Goal: Information Seeking & Learning: Learn about a topic

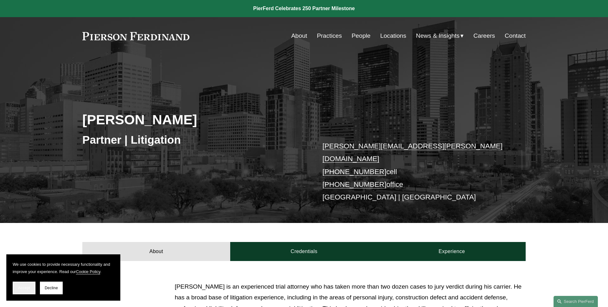
click at [27, 290] on span "Accept" at bounding box center [24, 287] width 12 height 4
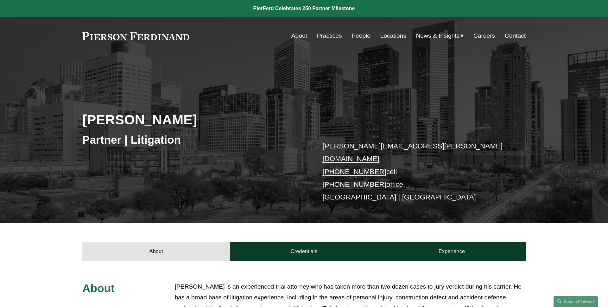
click at [266, 117] on h2 "[PERSON_NAME]" at bounding box center [193, 119] width 222 height 16
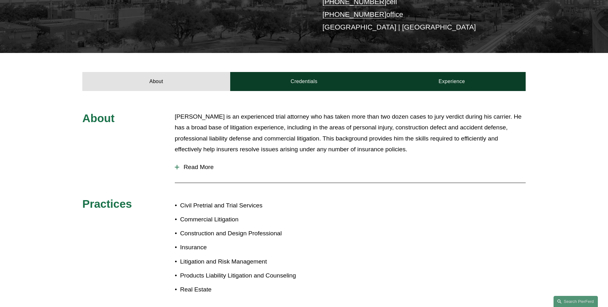
scroll to position [185, 0]
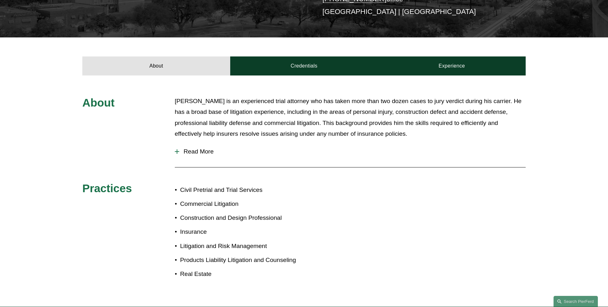
click at [213, 148] on span "Read More" at bounding box center [352, 151] width 347 height 7
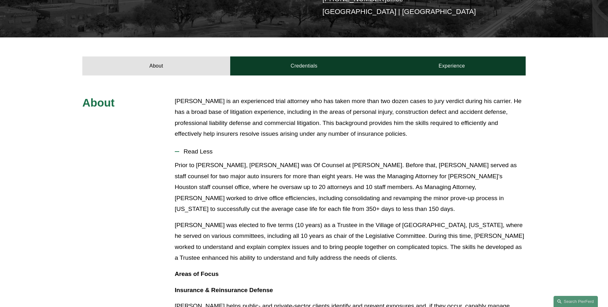
click at [336, 115] on p "John Domaszek is an experienced trial attorney who has taken more than two doze…" at bounding box center [350, 118] width 351 height 44
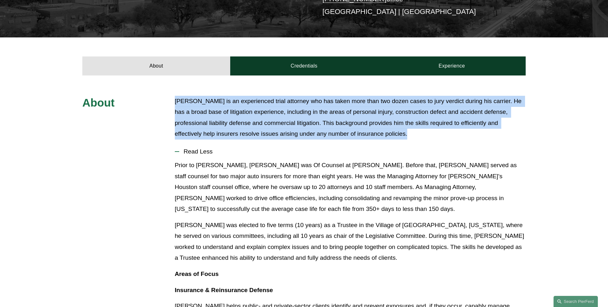
drag, startPoint x: 399, startPoint y: 124, endPoint x: 174, endPoint y: 95, distance: 226.2
copy p "John Domaszek is an experienced trial attorney who has taken more than two doze…"
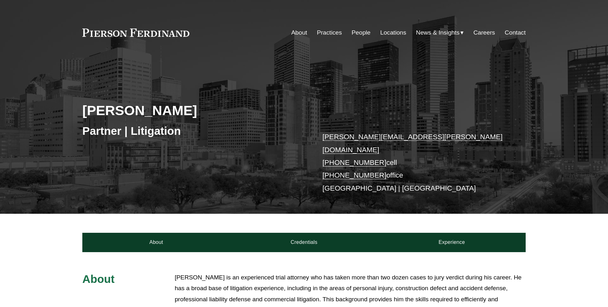
scroll to position [185, 0]
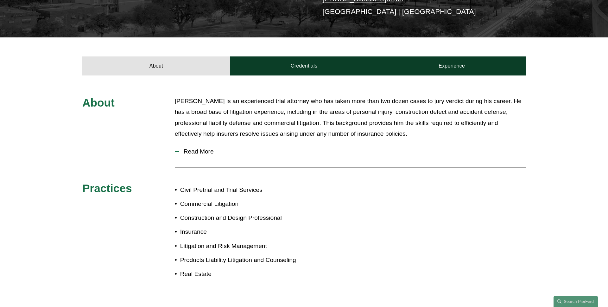
click at [207, 148] on span "Read More" at bounding box center [352, 151] width 347 height 7
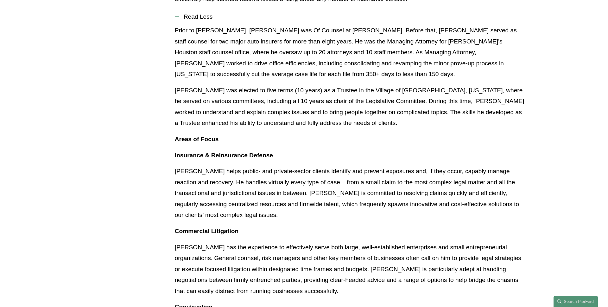
scroll to position [337, 0]
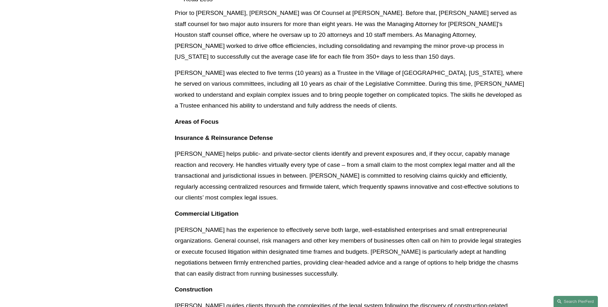
click at [158, 155] on div "About [PERSON_NAME] is an experienced trial attorney who has taken more than tw…" at bounding box center [304, 203] width 608 height 518
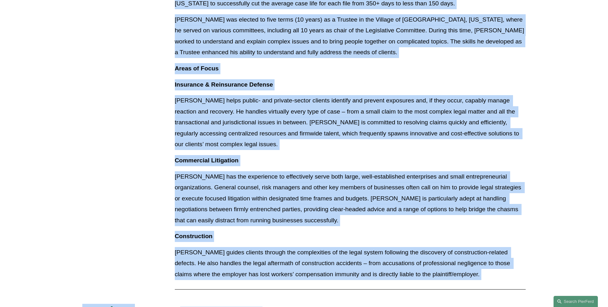
scroll to position [421, 0]
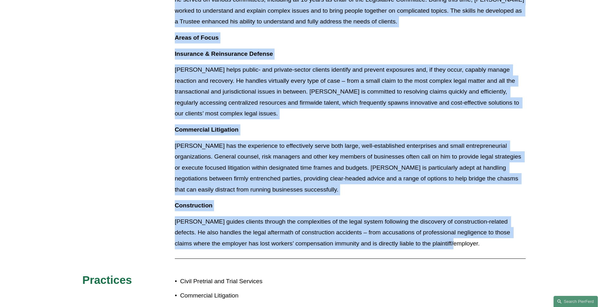
drag, startPoint x: 175, startPoint y: 85, endPoint x: 459, endPoint y: 246, distance: 326.8
click at [459, 246] on div "Prior to [PERSON_NAME], [PERSON_NAME] was Of Counsel at [PERSON_NAME]. Before t…" at bounding box center [350, 89] width 351 height 330
copy div "Lorem ip Dolorsi Ametconse, Adip eli Se Doeiusm te Incidi Utlab. Etdolo magn, A…"
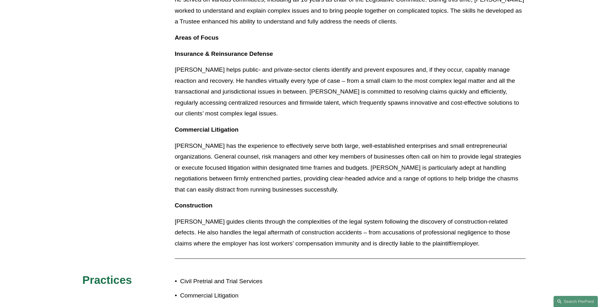
click at [134, 129] on div "About [PERSON_NAME] is an experienced trial attorney who has taken more than tw…" at bounding box center [304, 119] width 608 height 518
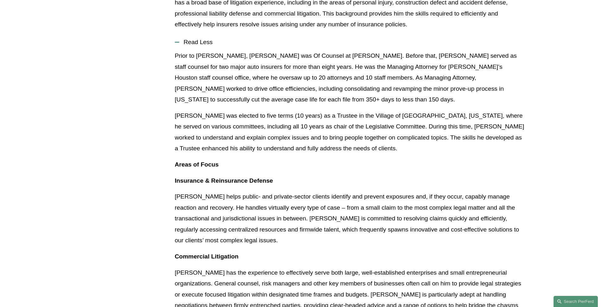
scroll to position [291, 0]
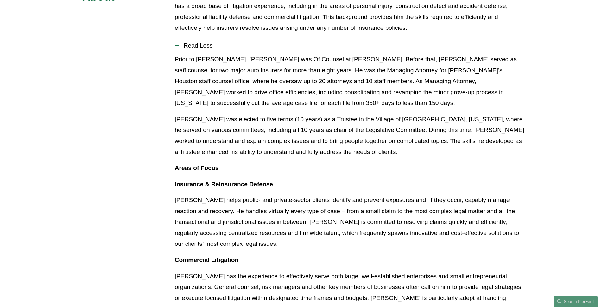
click at [191, 43] on button "Read Less" at bounding box center [350, 45] width 351 height 16
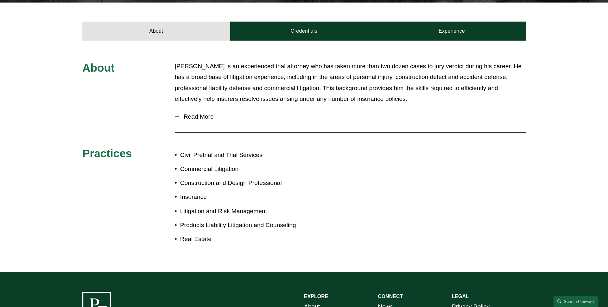
scroll to position [192, 0]
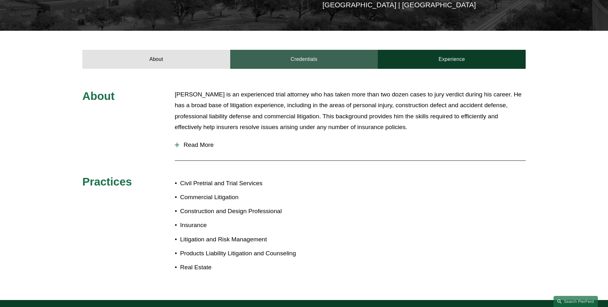
click at [278, 57] on link "Credentials" at bounding box center [304, 59] width 148 height 19
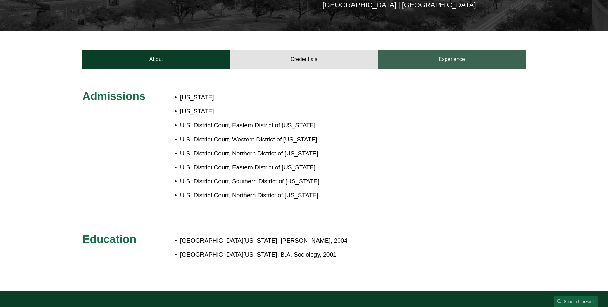
click at [446, 54] on link "Experience" at bounding box center [452, 59] width 148 height 19
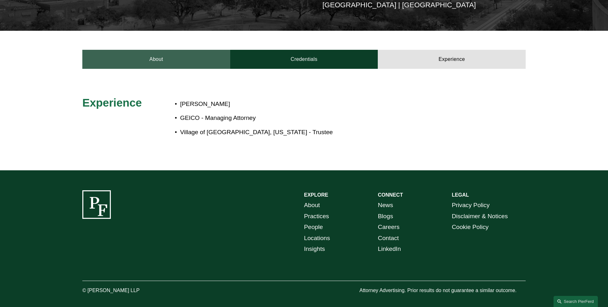
click at [171, 50] on link "About" at bounding box center [156, 59] width 148 height 19
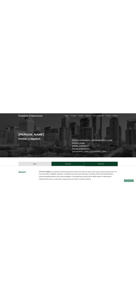
scroll to position [0, 0]
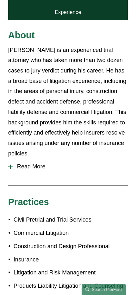
click at [41, 163] on span "Read More" at bounding box center [70, 166] width 115 height 7
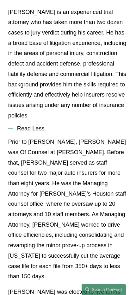
scroll to position [334, 0]
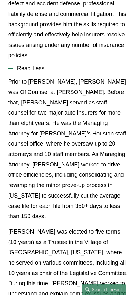
click at [58, 65] on span "Read Less" at bounding box center [70, 68] width 115 height 7
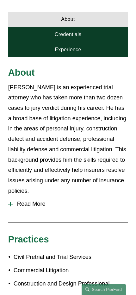
scroll to position [188, 0]
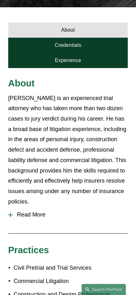
click at [80, 38] on link "Credentials" at bounding box center [68, 45] width 120 height 15
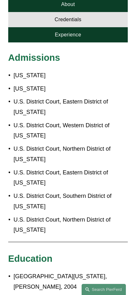
scroll to position [193, 0]
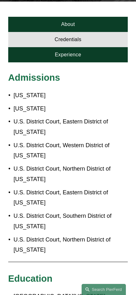
click at [86, 47] on link "Experience" at bounding box center [68, 54] width 120 height 15
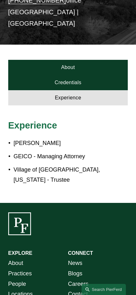
scroll to position [149, 0]
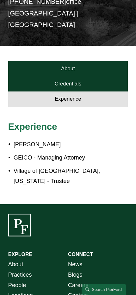
click at [84, 61] on link "About" at bounding box center [68, 68] width 120 height 15
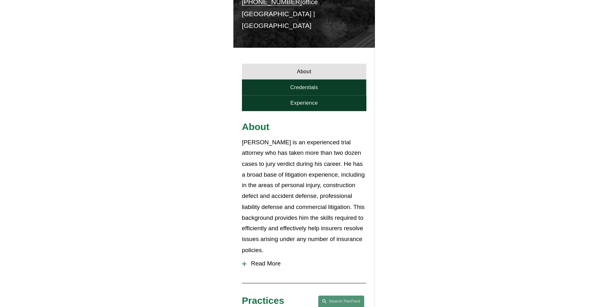
scroll to position [0, 0]
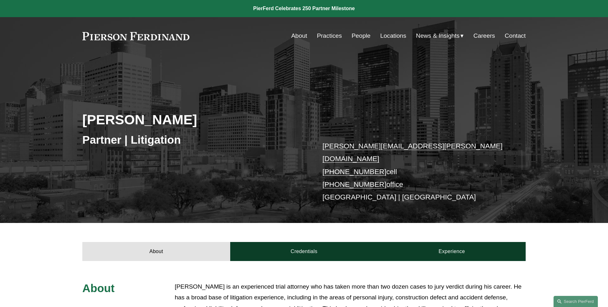
drag, startPoint x: 125, startPoint y: 121, endPoint x: 67, endPoint y: 119, distance: 58.3
click at [75, 120] on div "[PERSON_NAME] Partner | Litigation [PERSON_NAME][EMAIL_ADDRESS][PERSON_NAME][DO…" at bounding box center [304, 148] width 608 height 150
copy h2 "[PERSON_NAME]"
click at [67, 119] on div "[PERSON_NAME] Partner | Litigation [PERSON_NAME][EMAIL_ADDRESS][PERSON_NAME][DO…" at bounding box center [304, 148] width 608 height 150
click at [266, 91] on div "[PERSON_NAME] Partner | Litigation [PERSON_NAME][EMAIL_ADDRESS][PERSON_NAME][DO…" at bounding box center [304, 148] width 608 height 150
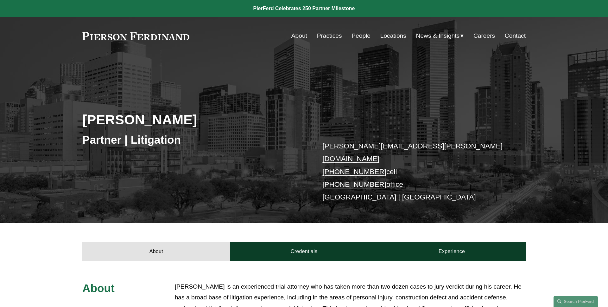
click at [227, 90] on div "[PERSON_NAME] Partner | Litigation [PERSON_NAME][EMAIL_ADDRESS][PERSON_NAME][DO…" at bounding box center [304, 148] width 608 height 150
